Goal: Navigation & Orientation: Find specific page/section

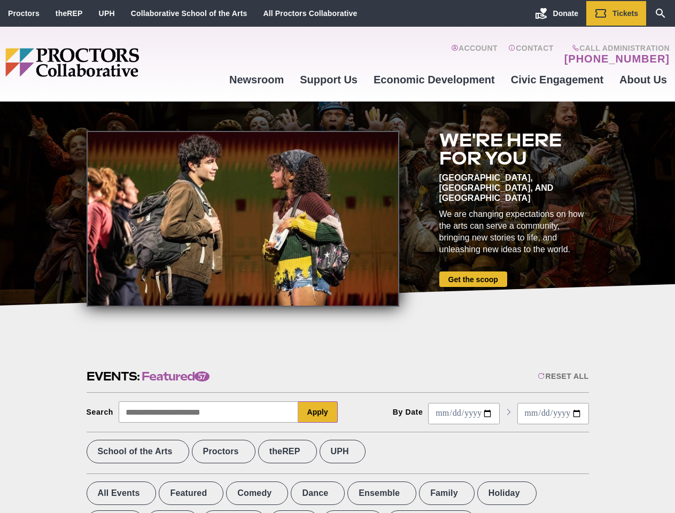
click at [337, 256] on div at bounding box center [243, 219] width 312 height 176
click at [562, 376] on div "Reset All" at bounding box center [562, 376] width 51 height 9
click at [318, 412] on button "Apply" at bounding box center [318, 411] width 40 height 21
